Goal: Task Accomplishment & Management: Use online tool/utility

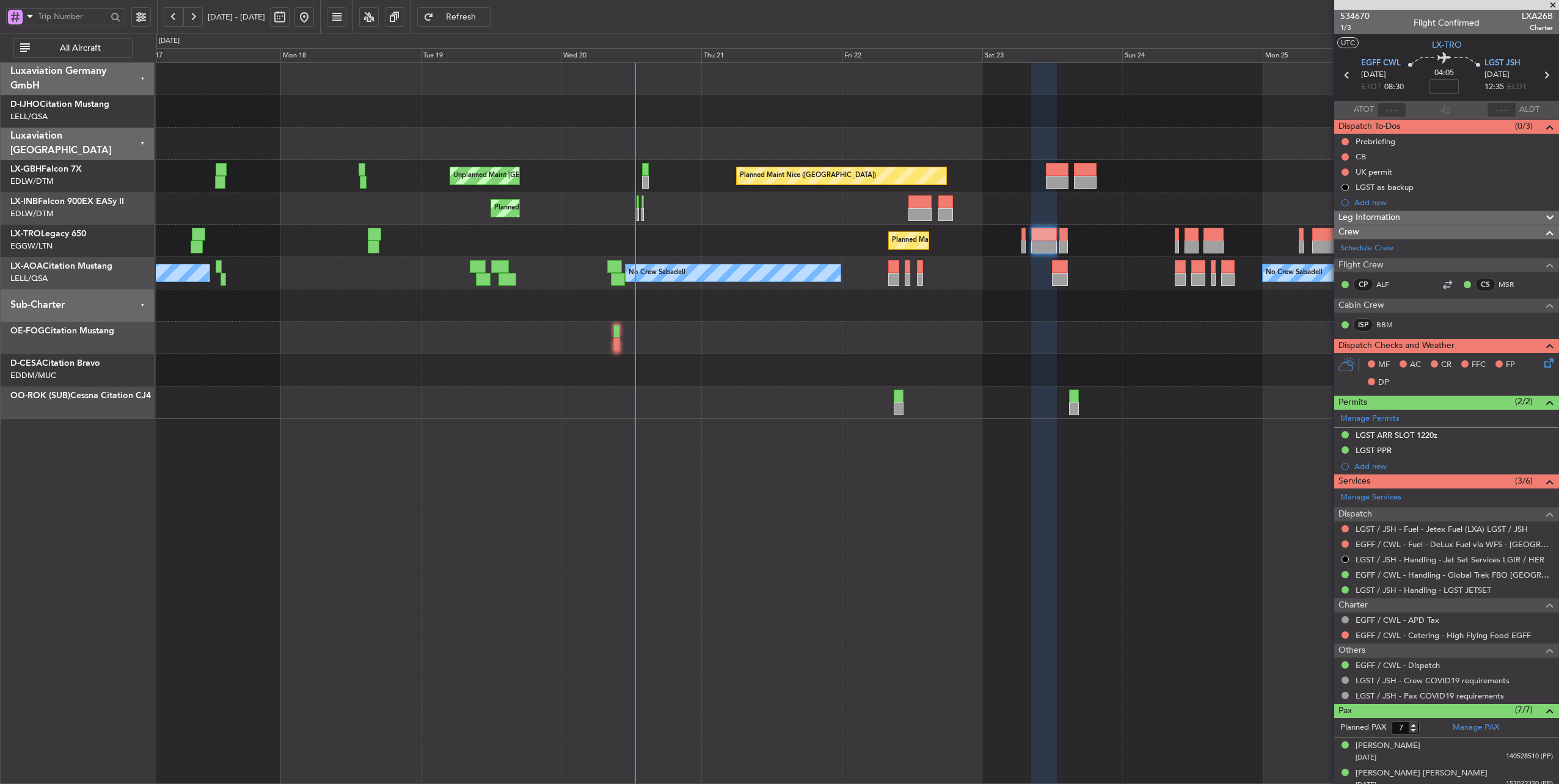
click at [972, 285] on div "No Crew Sabadell No Crew Sabadell No Crew Luxembourg (Findel)" at bounding box center [857, 273] width 1403 height 33
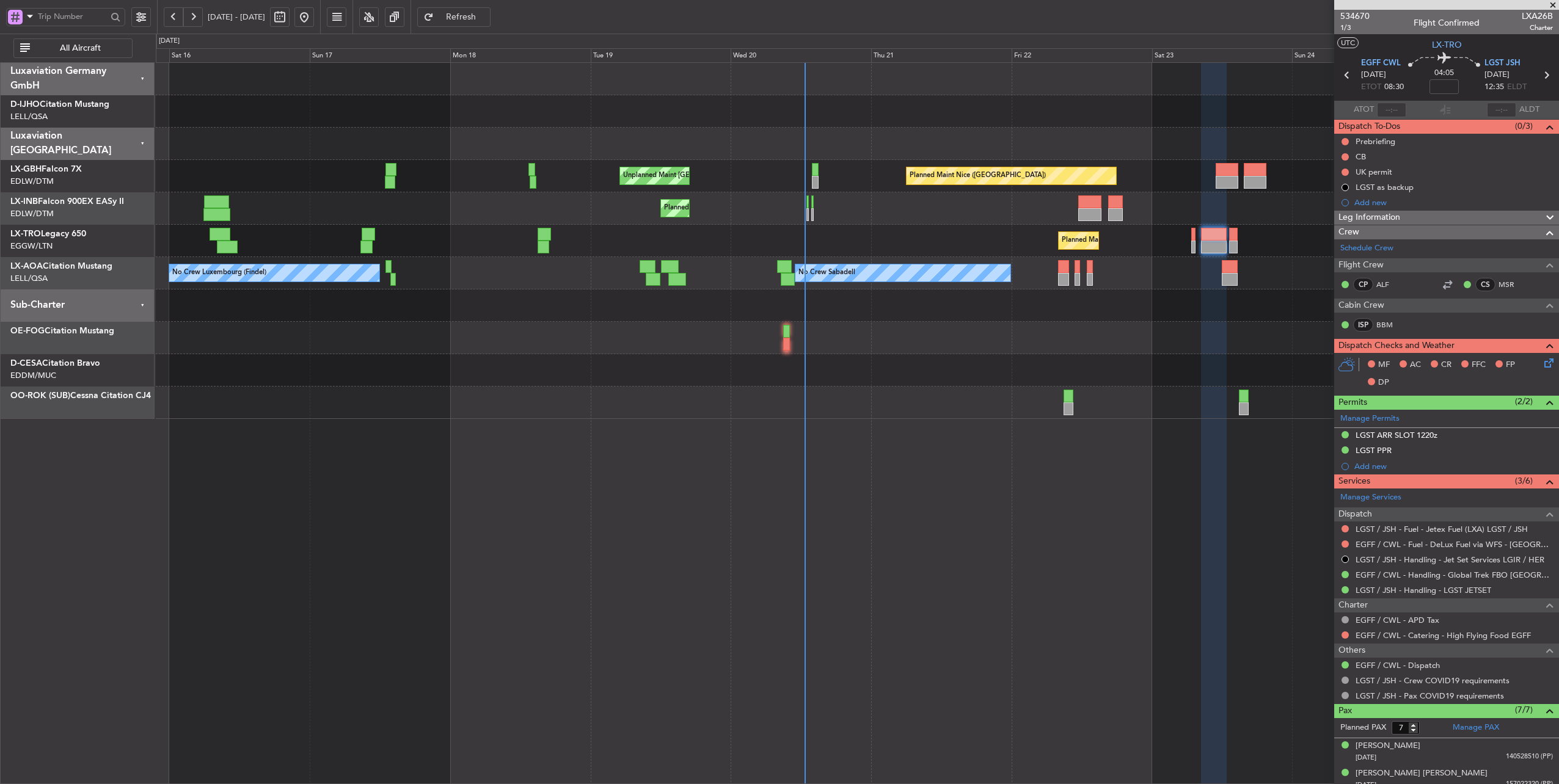
click at [920, 246] on div "Planned Maint [GEOGRAPHIC_DATA] ([GEOGRAPHIC_DATA])" at bounding box center [857, 241] width 1403 height 33
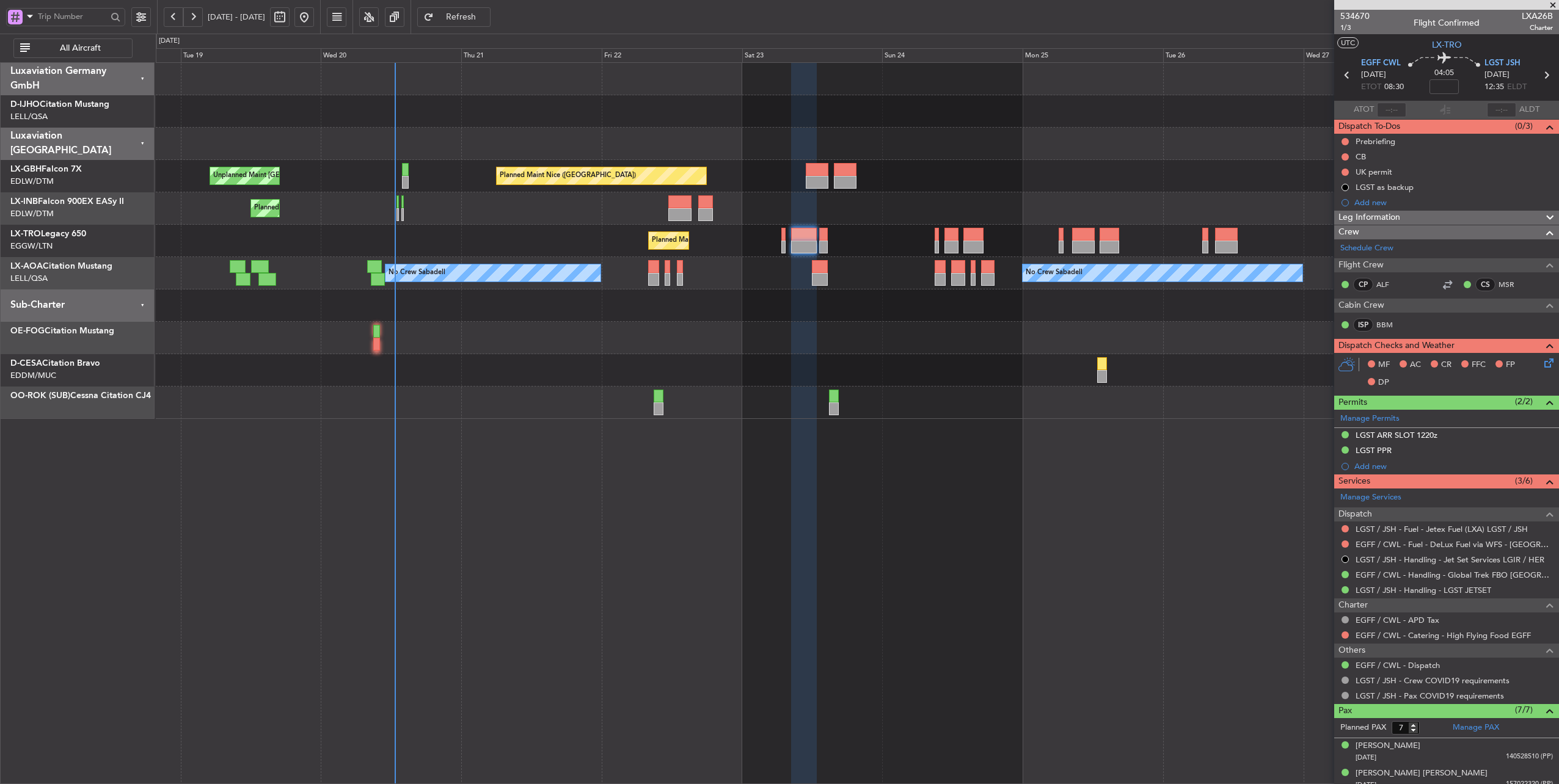
click at [0, 180] on html "[DATE] - [DATE] Refresh Quick Links All Aircraft Unplanned Maint [GEOGRAPHIC_DA…" at bounding box center [780, 392] width 1559 height 784
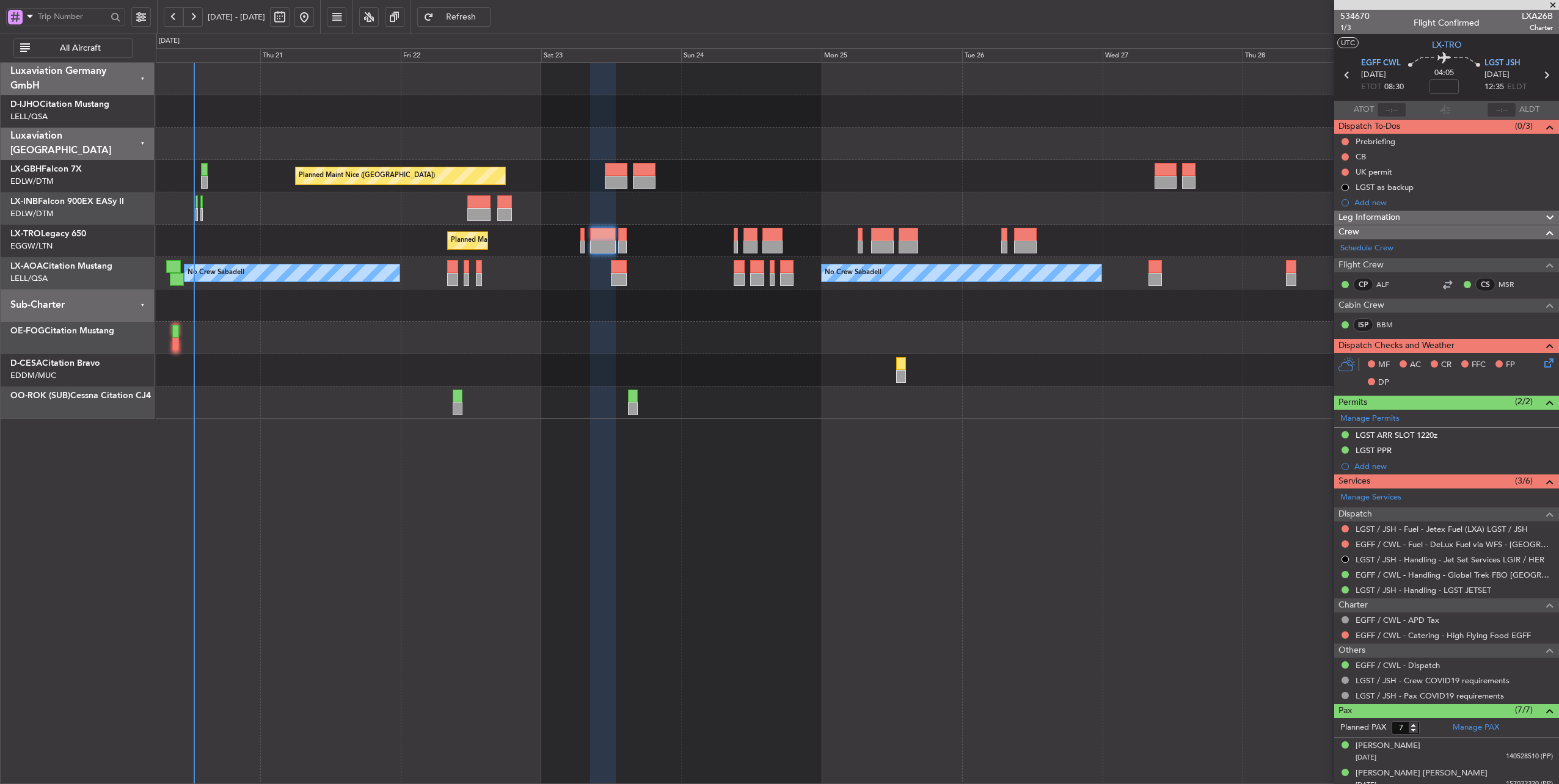
click at [862, 249] on div "Planned Maint Nice ([GEOGRAPHIC_DATA]) Unplanned Maint [GEOGRAPHIC_DATA] ([GEOG…" at bounding box center [857, 241] width 1403 height 356
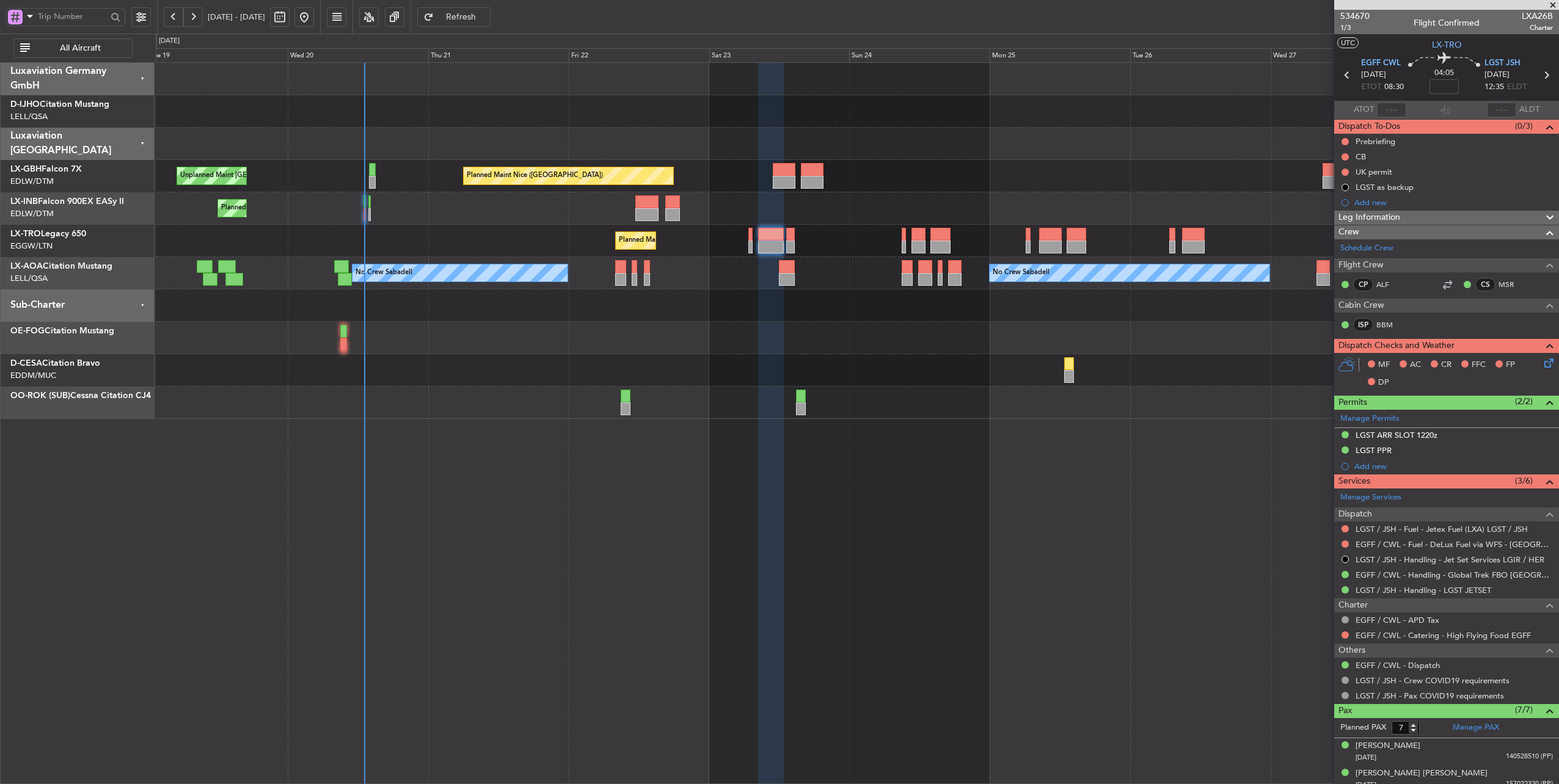
click at [537, 148] on div at bounding box center [857, 144] width 1403 height 33
click at [1345, 17] on span "534670" at bounding box center [1354, 16] width 30 height 13
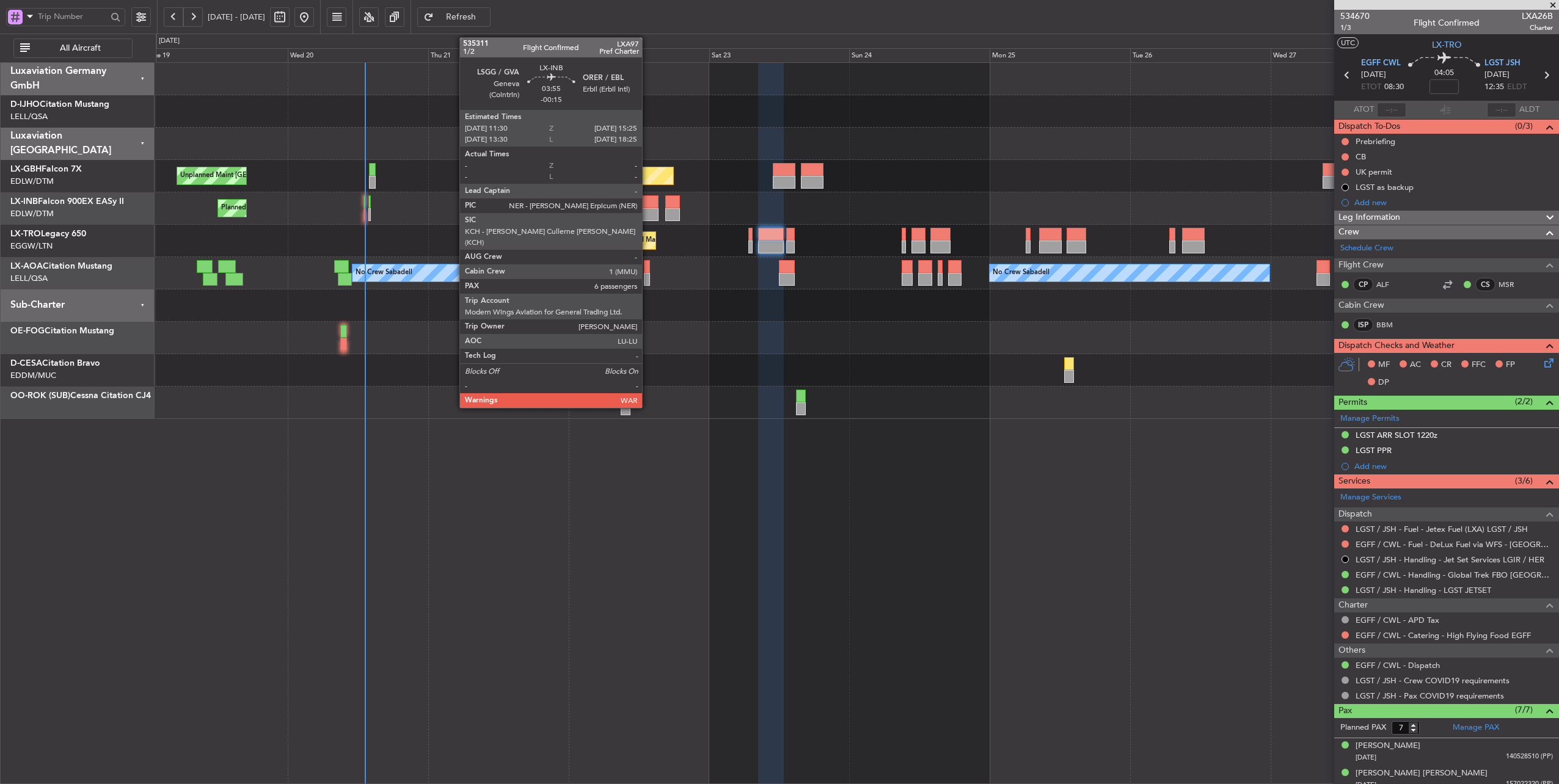
click at [648, 206] on div at bounding box center [646, 202] width 23 height 13
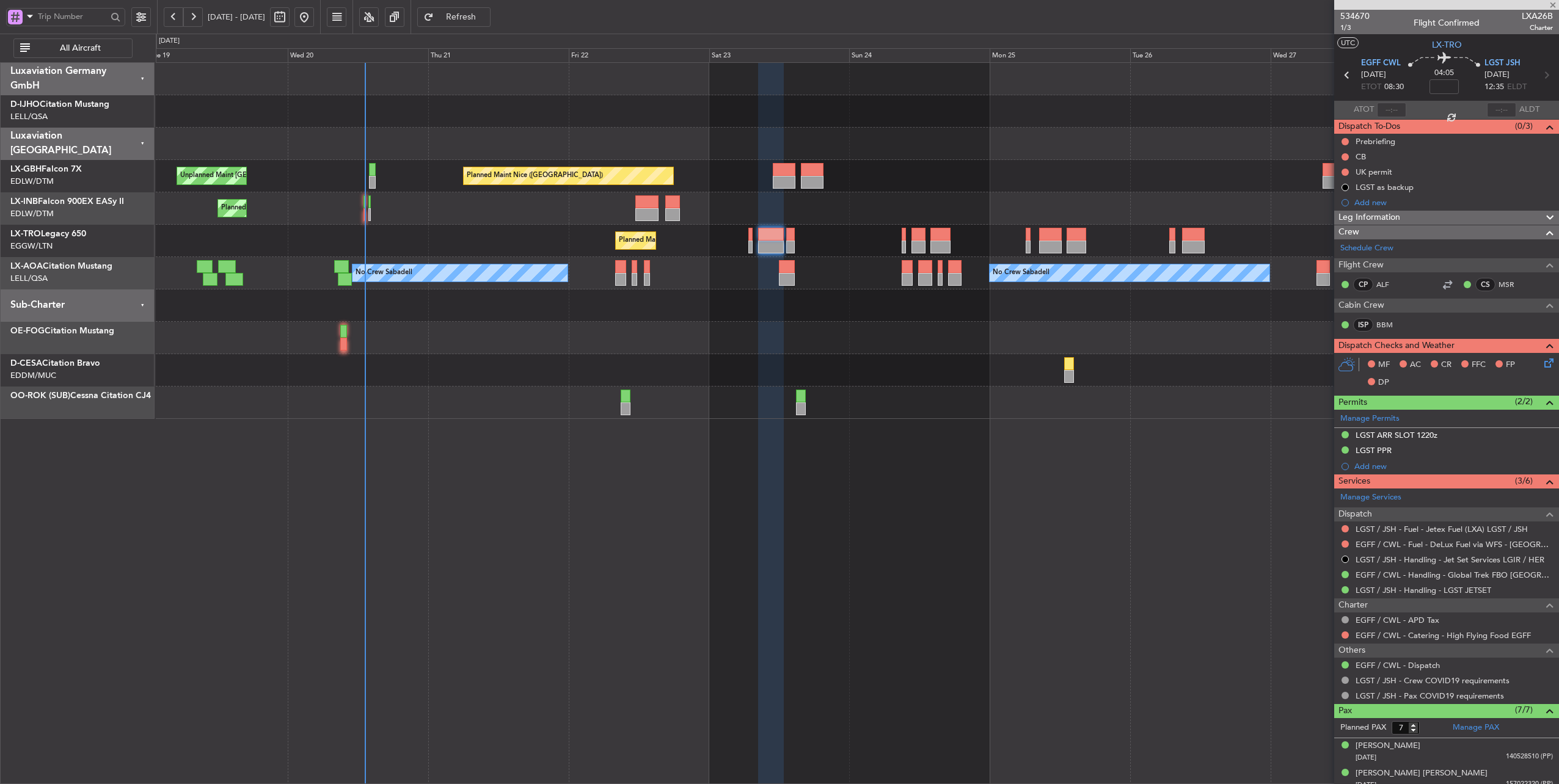
type input "-00:15"
type input "6"
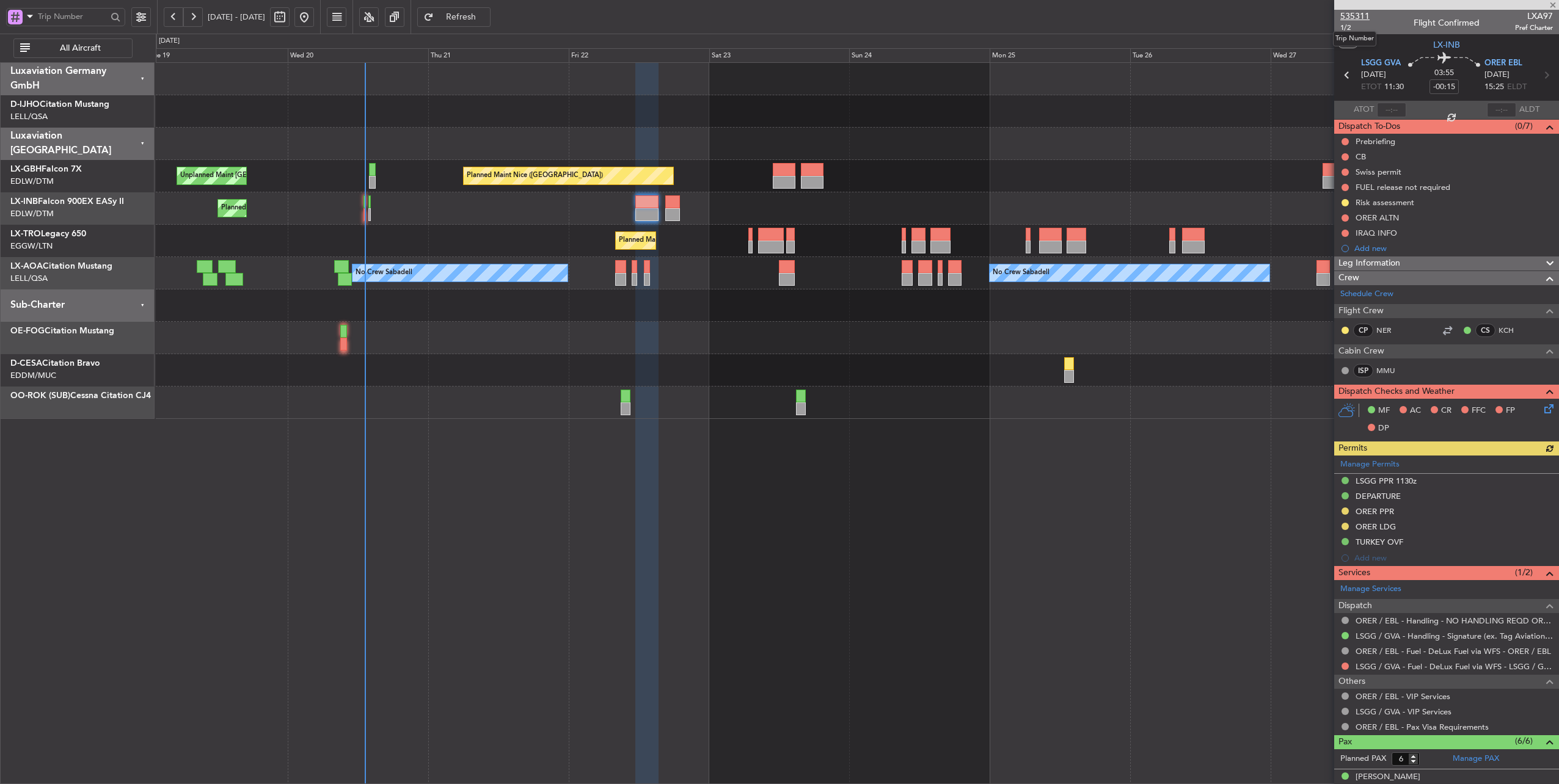
click at [1362, 14] on span "535311" at bounding box center [1354, 16] width 30 height 13
